Goal: Task Accomplishment & Management: Use online tool/utility

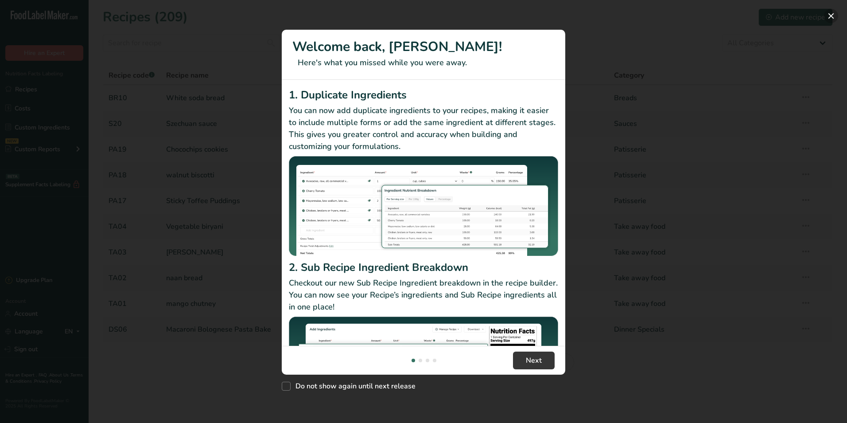
click at [834, 19] on button "New Features" at bounding box center [831, 16] width 14 height 14
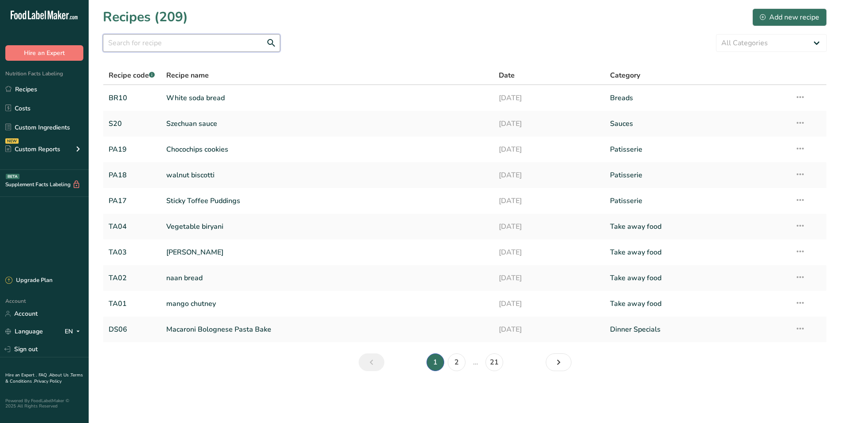
click at [207, 46] on input "text" at bounding box center [191, 43] width 177 height 18
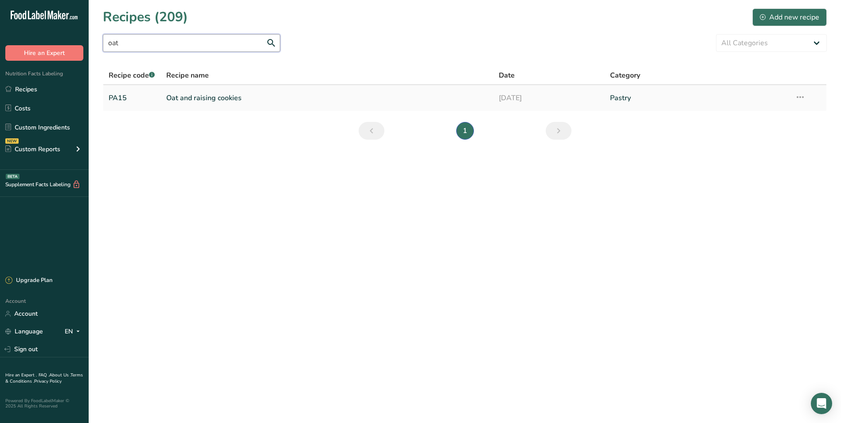
type input "oat"
click at [173, 97] on link "Oat and raising cookies" at bounding box center [327, 98] width 322 height 19
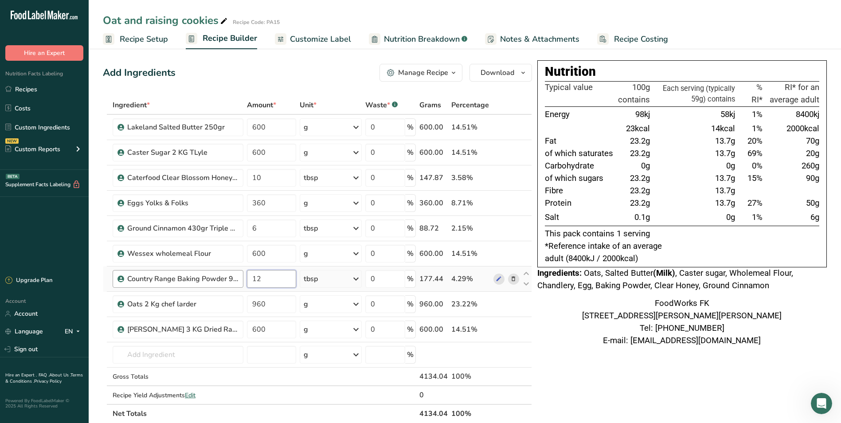
drag, startPoint x: 277, startPoint y: 277, endPoint x: 224, endPoint y: 280, distance: 53.7
click at [224, 280] on tr "Country Range Baking Powder 900gr tub 12 tbsp Weight Units g kg mg See more Vol…" at bounding box center [317, 278] width 428 height 25
type input "6"
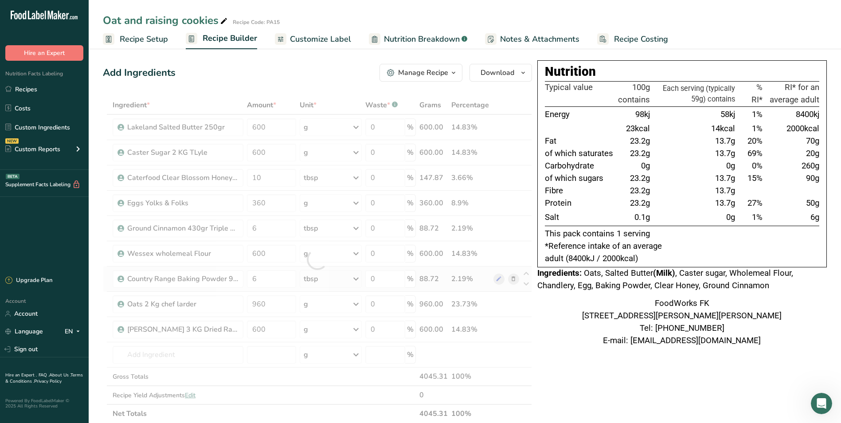
click at [359, 281] on div "Ingredient * Amount * Unit * Waste * .a-a{fill:#347362;}.b-a{fill:#fff;} Grams …" at bounding box center [317, 259] width 429 height 327
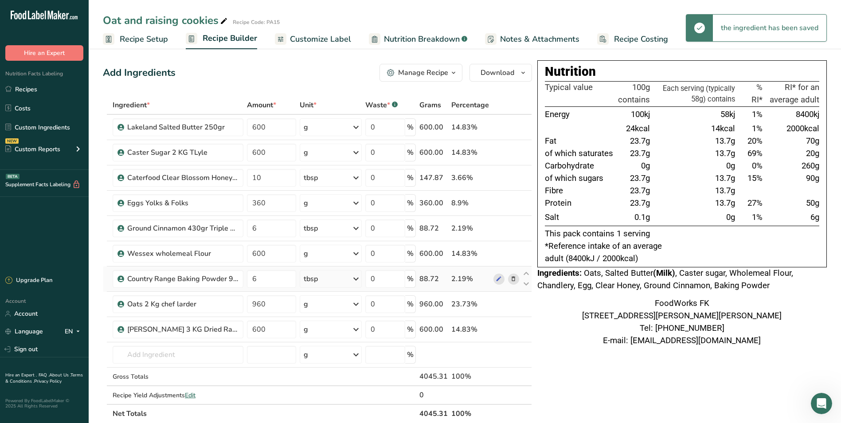
click at [359, 281] on icon at bounding box center [356, 279] width 11 height 16
click at [326, 417] on div "See more" at bounding box center [342, 414] width 74 height 9
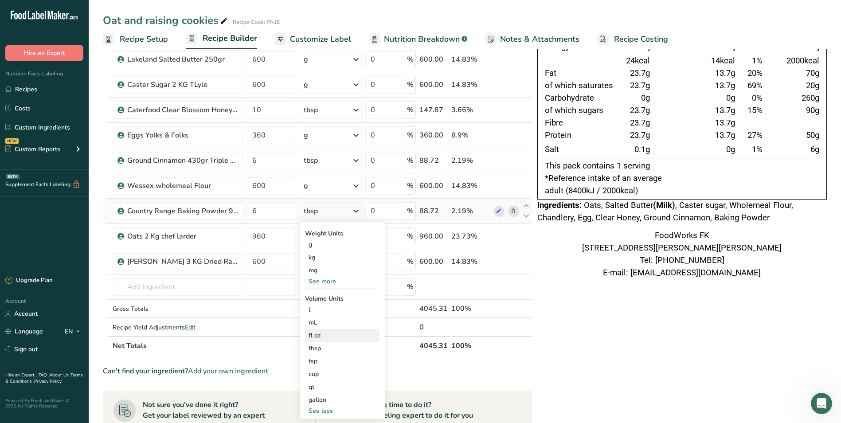
scroll to position [89, 0]
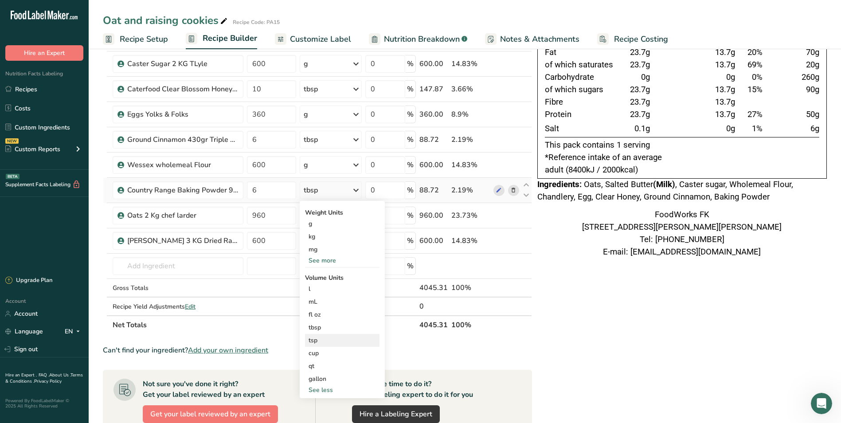
click at [333, 341] on div "tsp" at bounding box center [341, 340] width 67 height 9
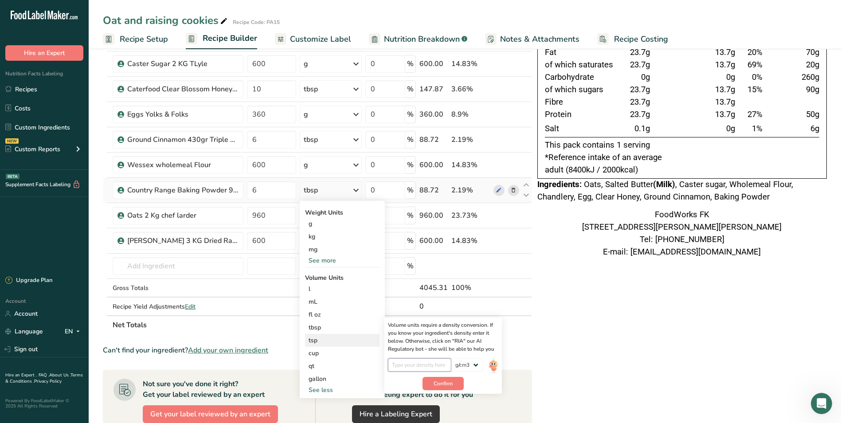
click at [419, 365] on input "number" at bounding box center [419, 364] width 63 height 13
type input "1"
click at [441, 380] on span "Confirm" at bounding box center [442, 383] width 19 height 8
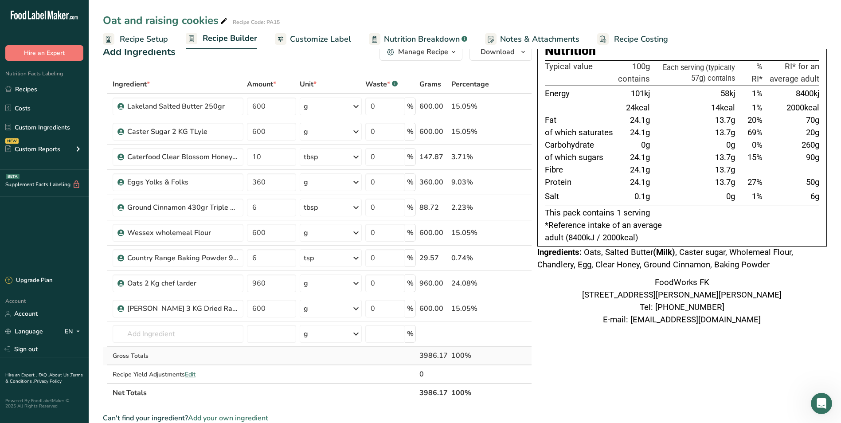
scroll to position [0, 0]
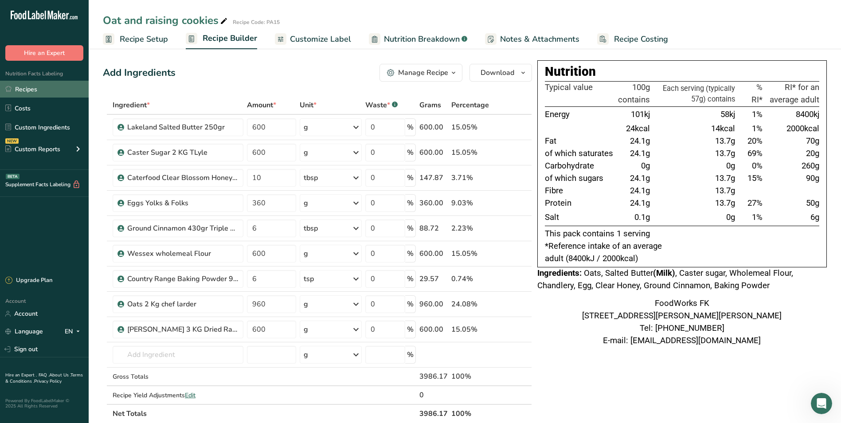
click at [41, 87] on link "Recipes" at bounding box center [44, 89] width 89 height 17
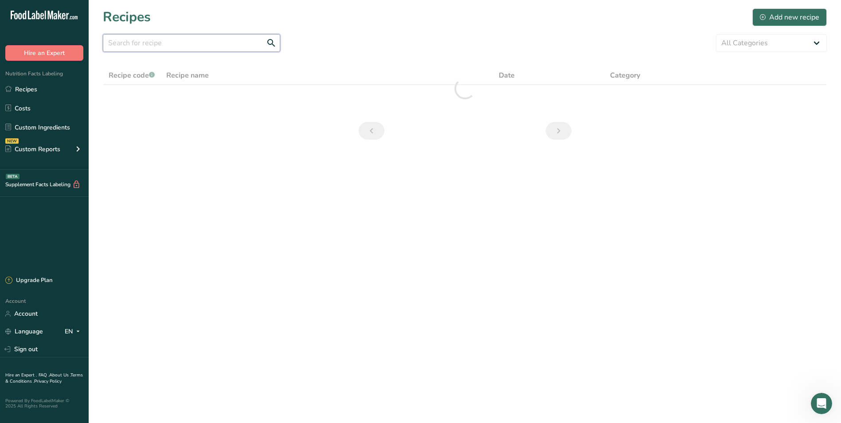
click at [219, 43] on input "text" at bounding box center [191, 43] width 177 height 18
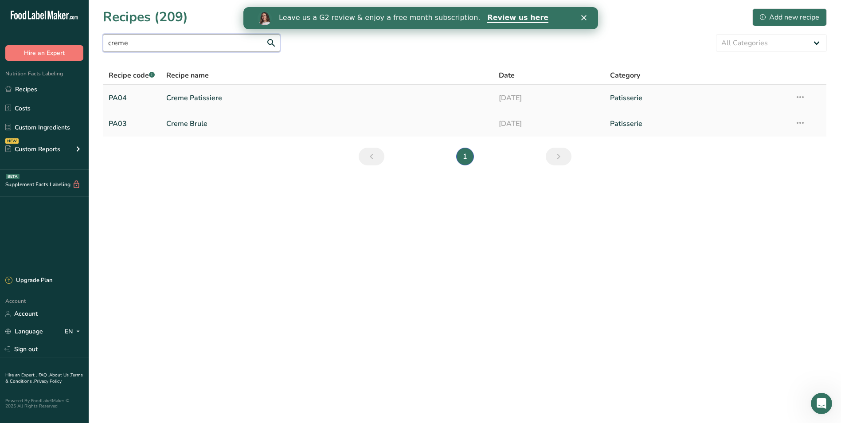
type input "creme"
click at [203, 94] on link "Creme Patissiere" at bounding box center [327, 98] width 322 height 19
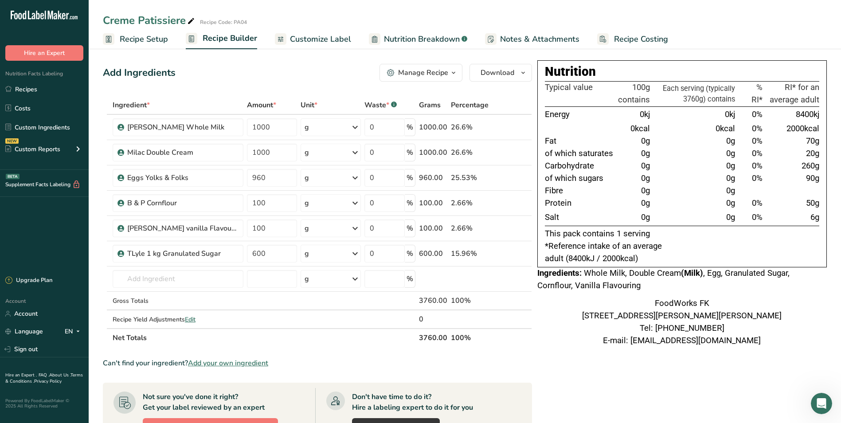
click at [448, 71] on span "button" at bounding box center [453, 72] width 11 height 11
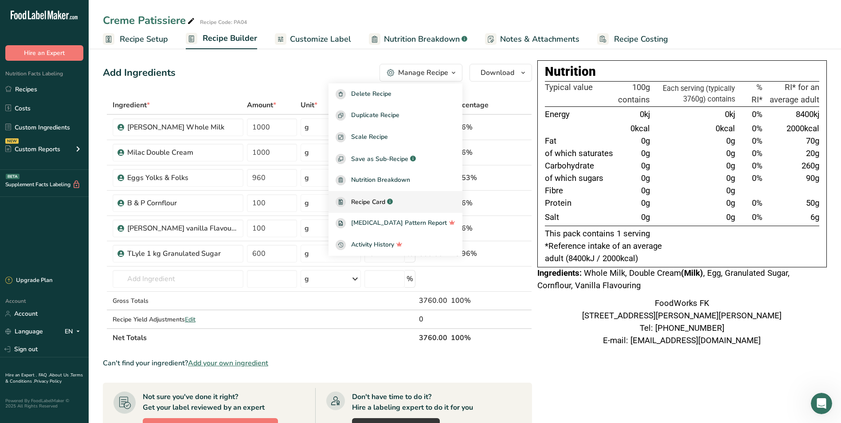
click at [385, 197] on span "Recipe Card" at bounding box center [368, 201] width 34 height 9
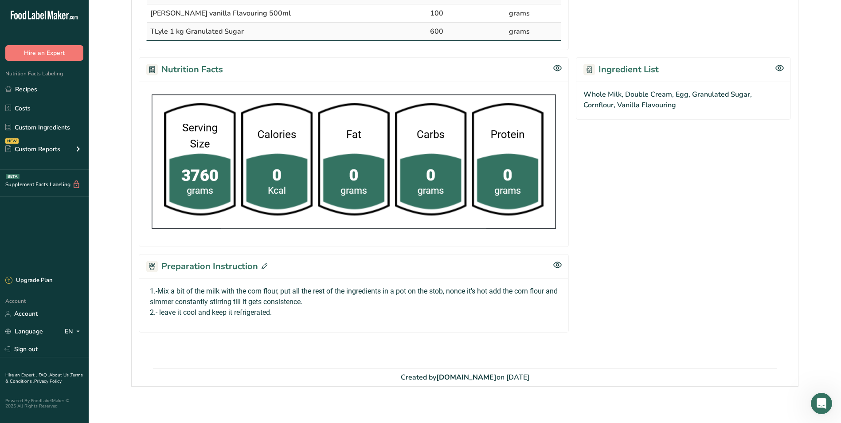
scroll to position [294, 0]
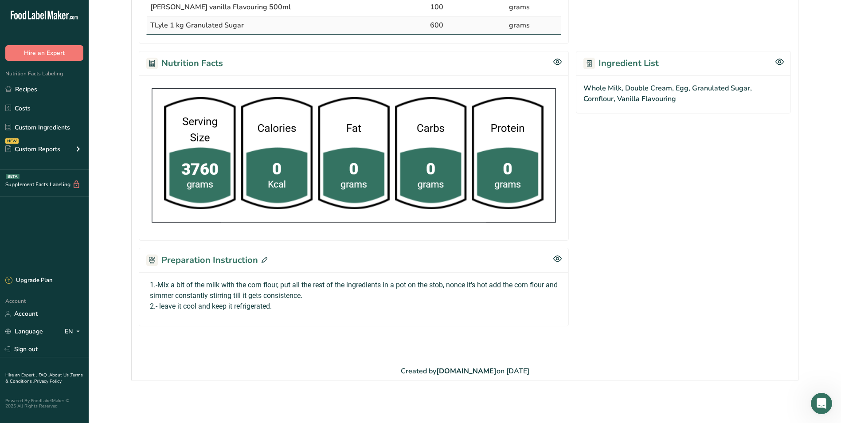
click at [152, 285] on p "1.-Mix a bit of the milk with the corn flour, put all the rest of the ingredien…" at bounding box center [354, 290] width 408 height 21
click at [271, 284] on p "1.-Mix a bit of the milk with the corn flour, put all the rest of the ingredien…" at bounding box center [354, 290] width 408 height 21
click at [280, 284] on p "1.-Mix a bit of the milk with the corn flour, put all the rest of the ingredien…" at bounding box center [354, 290] width 408 height 21
click at [296, 286] on p "1.-Mix a bit of the milk with the corn flour, put all the rest of the ingredien…" at bounding box center [354, 290] width 408 height 21
click at [293, 287] on p "1.-Mix a bit of the milk with the corn flour, put all the rest of the ingredien…" at bounding box center [354, 290] width 408 height 21
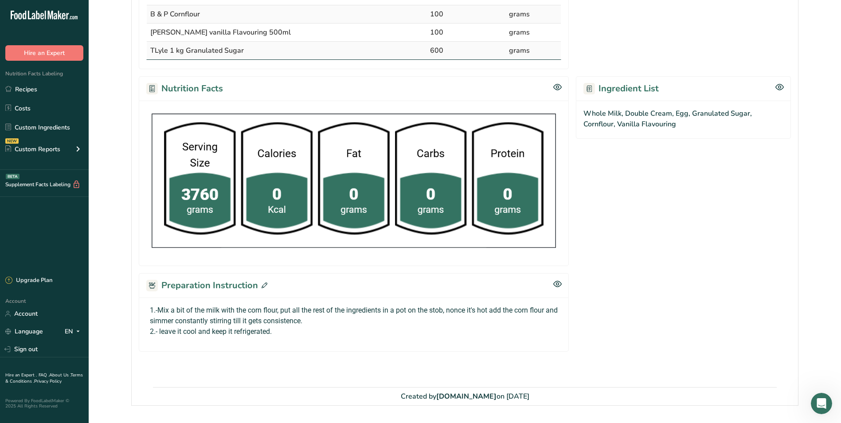
scroll to position [270, 0]
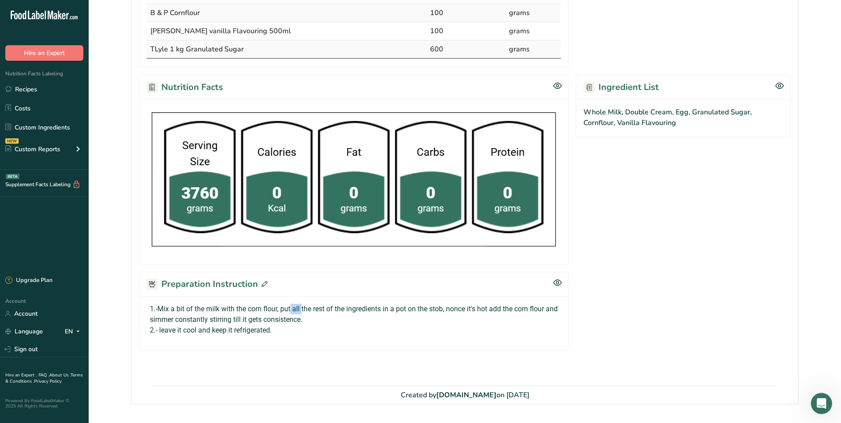
drag, startPoint x: 302, startPoint y: 306, endPoint x: 292, endPoint y: 304, distance: 10.3
click at [292, 304] on p "1.-Mix a bit of the milk with the corn flour, put all the rest of the ingredien…" at bounding box center [354, 314] width 408 height 21
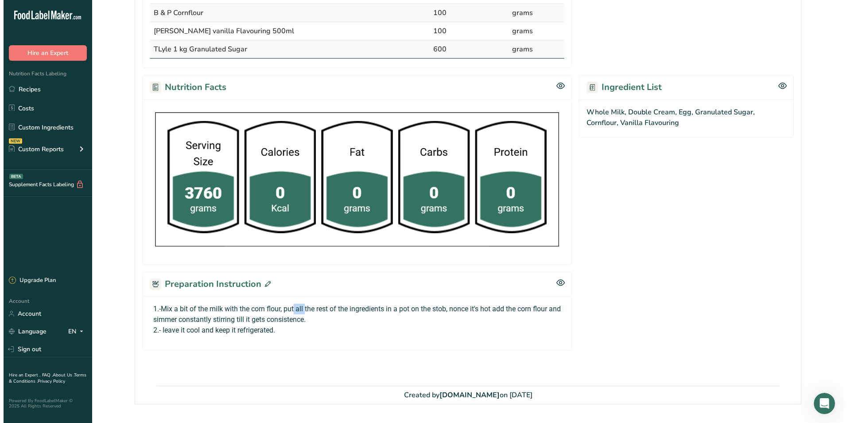
scroll to position [294, 0]
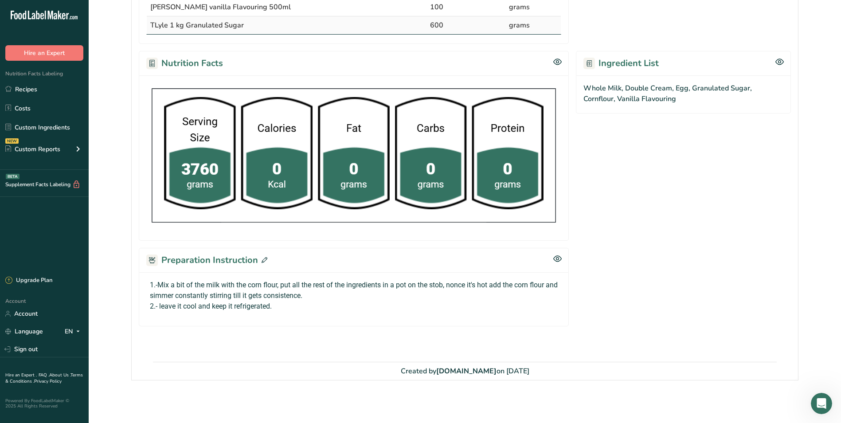
click at [263, 260] on icon at bounding box center [265, 260] width 6 height 6
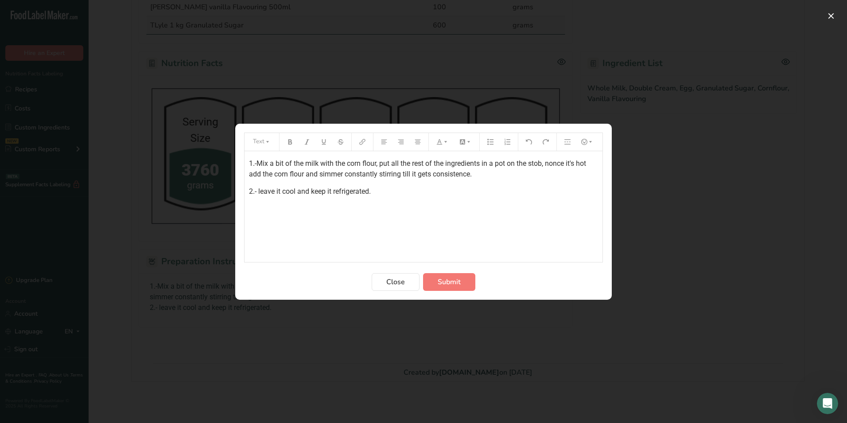
click at [398, 163] on span "1.-Mix a bit of the milk with the corn flour, put all the rest of the ingredien…" at bounding box center [418, 168] width 339 height 19
drag, startPoint x: 399, startPoint y: 161, endPoint x: 381, endPoint y: 162, distance: 18.7
click at [381, 162] on span "1.-Mix a bit of the milk with the corn flour, put all the rest of the ingredien…" at bounding box center [418, 168] width 339 height 19
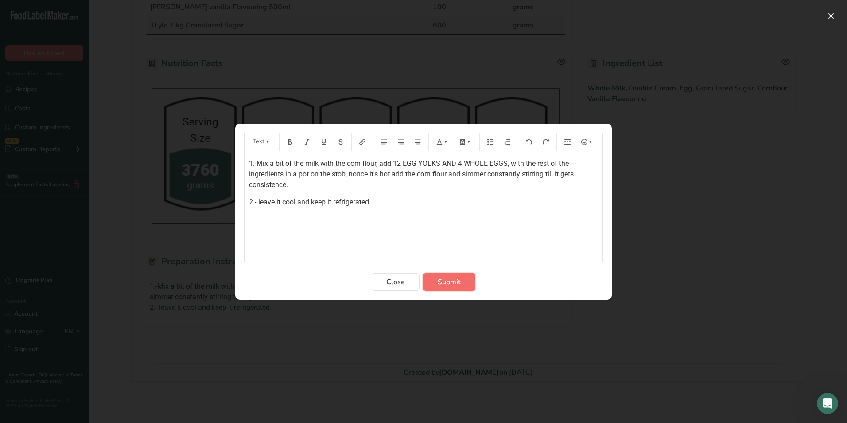
click at [457, 280] on span "Submit" at bounding box center [449, 282] width 23 height 11
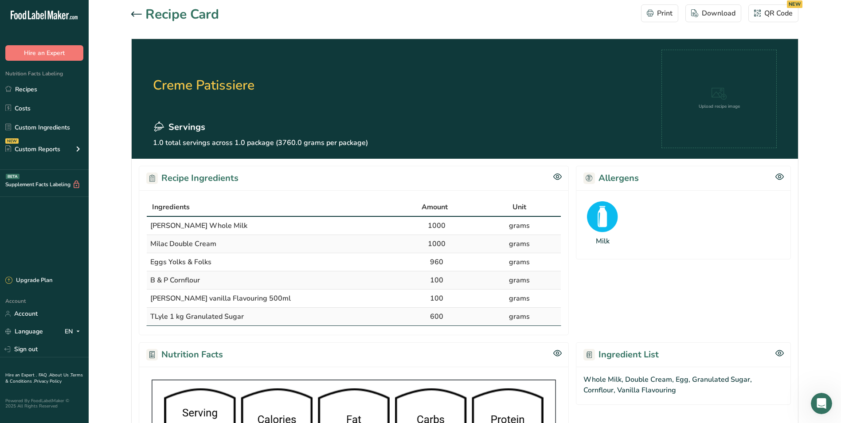
scroll to position [0, 0]
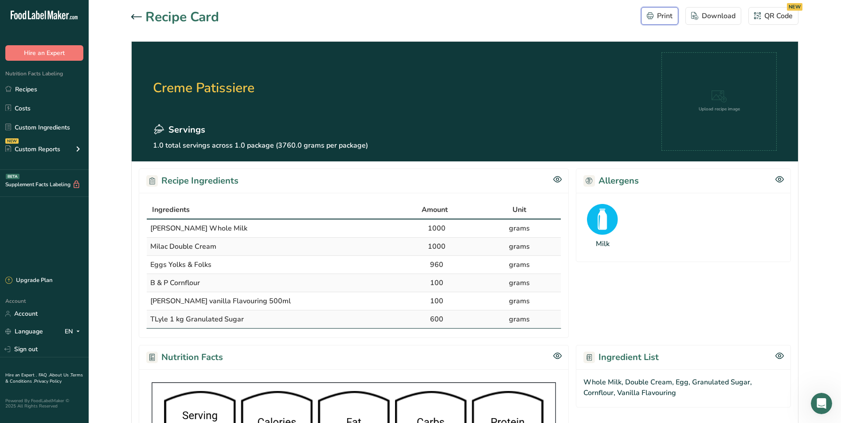
click at [666, 13] on div "Print" at bounding box center [660, 16] width 26 height 11
